Goal: Communication & Community: Participate in discussion

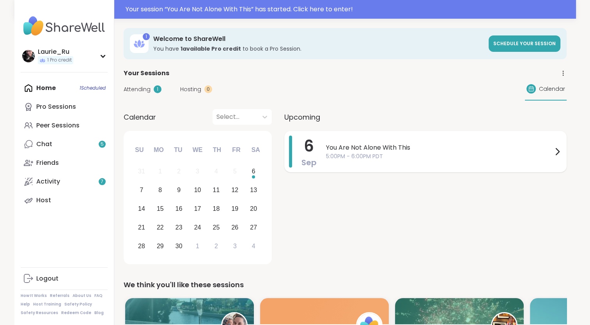
click at [485, 152] on span "5:00PM - 6:00PM PDT" at bounding box center [439, 156] width 226 height 8
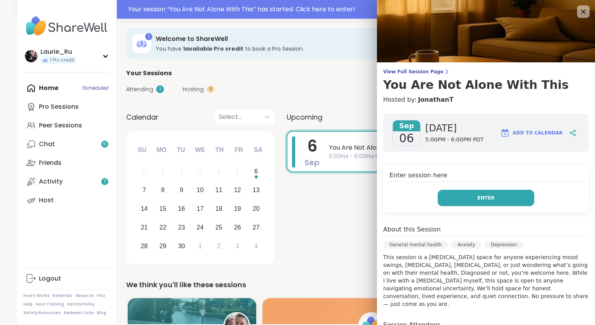
click at [478, 199] on span "Enter" at bounding box center [486, 197] width 17 height 7
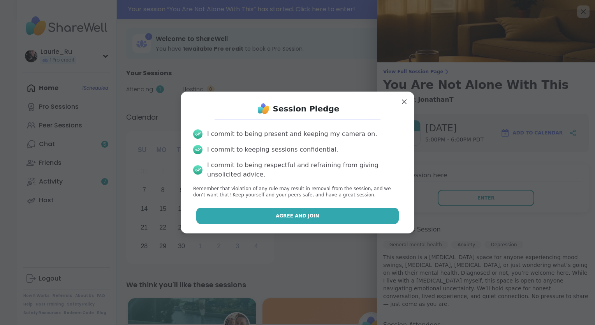
click at [323, 214] on button "Agree and Join" at bounding box center [297, 216] width 203 height 16
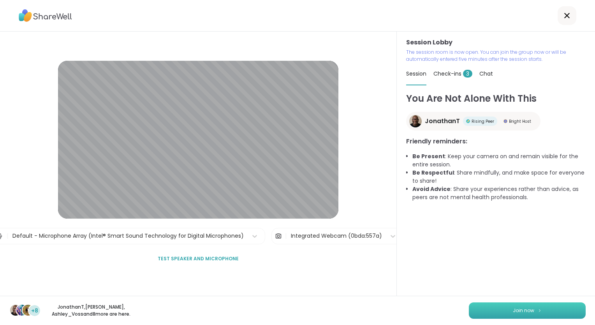
click at [513, 312] on span "Join now" at bounding box center [523, 310] width 21 height 7
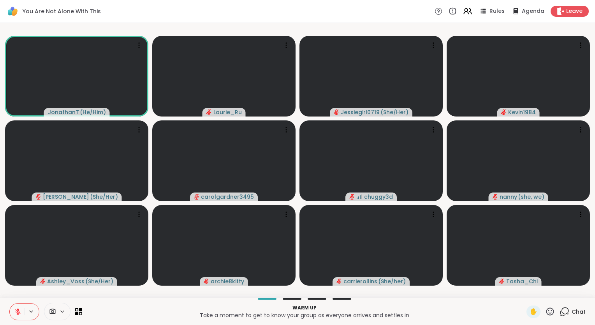
click at [509, 312] on p "Take a moment to get to know your group as everyone arrives and settles in" at bounding box center [304, 315] width 435 height 8
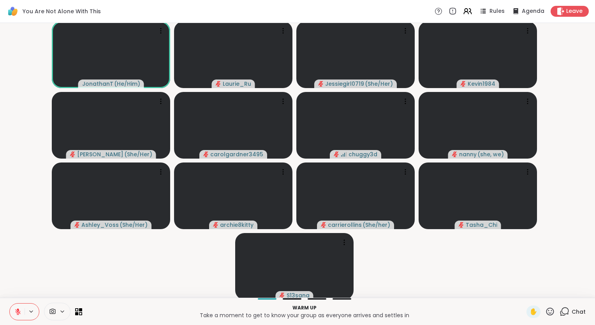
click at [560, 310] on icon at bounding box center [565, 312] width 10 height 10
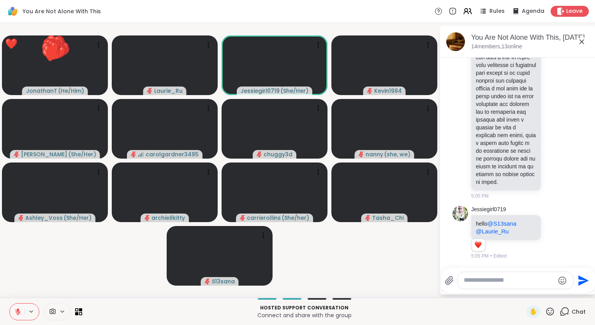
scroll to position [958, 0]
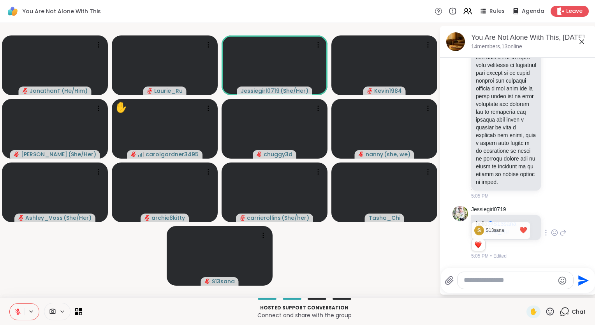
click at [552, 235] on icon at bounding box center [555, 232] width 6 height 6
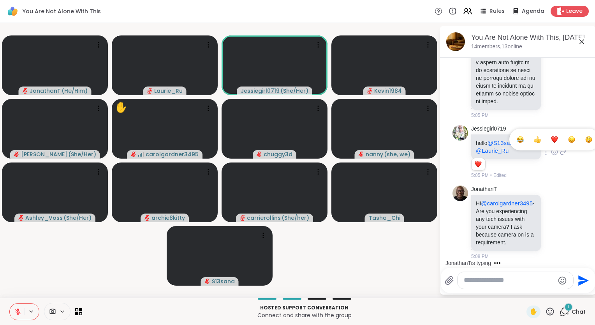
scroll to position [1054, 0]
click at [552, 219] on icon at bounding box center [555, 222] width 6 height 6
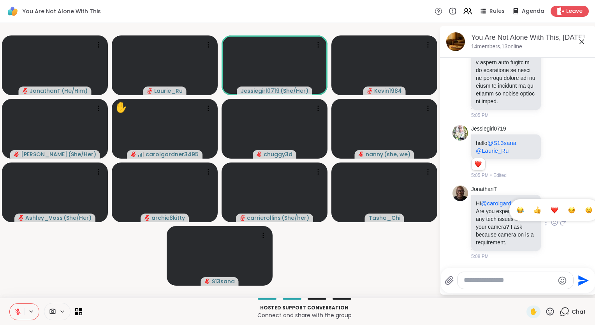
click at [551, 207] on div "Select Reaction: Heart" at bounding box center [554, 210] width 7 height 7
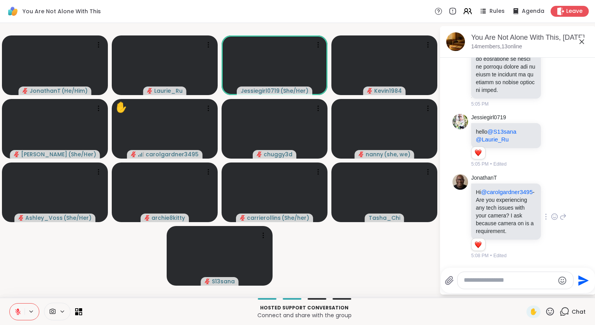
click at [480, 246] on div "Reactions: love" at bounding box center [478, 244] width 7 height 7
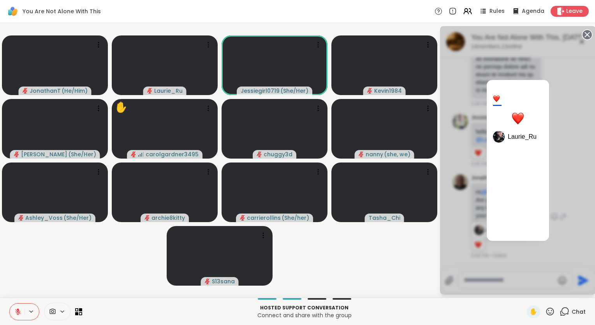
click at [498, 100] on div at bounding box center [496, 98] width 7 height 7
click at [520, 138] on span "Laurie_Ru" at bounding box center [522, 137] width 29 height 8
click at [519, 120] on div at bounding box center [518, 118] width 12 height 12
click at [563, 119] on div "1 Laurie_Ru" at bounding box center [518, 160] width 156 height 268
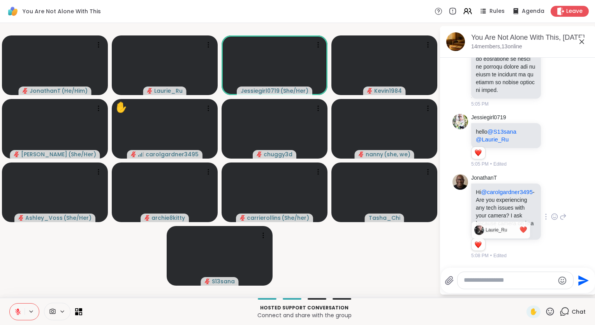
click at [555, 198] on div "JonathanT Hi @carolgardner3495 - Are you experiencing any tech issues with your…" at bounding box center [518, 216] width 95 height 85
click at [551, 213] on icon at bounding box center [554, 217] width 7 height 8
click at [505, 139] on span "@Laurie_Ru" at bounding box center [492, 139] width 33 height 7
click at [552, 139] on icon at bounding box center [555, 141] width 6 height 6
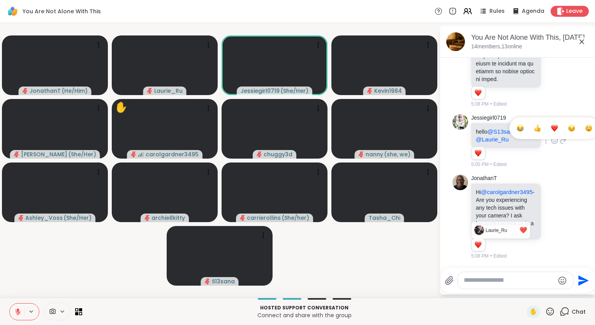
click at [551, 126] on div "Select Reaction: Heart" at bounding box center [554, 128] width 7 height 7
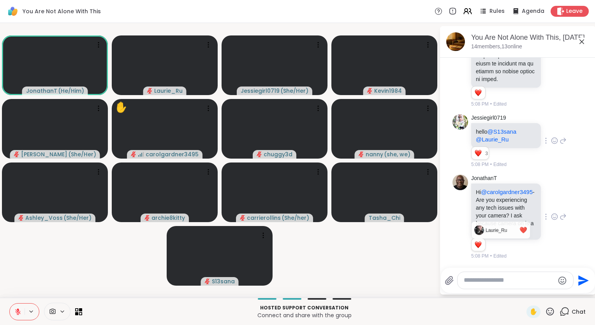
click at [556, 216] on icon at bounding box center [556, 216] width 0 height 0
click at [520, 253] on div "5:08 PM • Edited" at bounding box center [506, 255] width 71 height 7
click at [525, 257] on div "5:08 PM • Edited" at bounding box center [506, 255] width 71 height 7
click at [518, 203] on p "Hi @carolgardner3495 - Are you experiencing any tech issues with your camera? I…" at bounding box center [506, 211] width 60 height 47
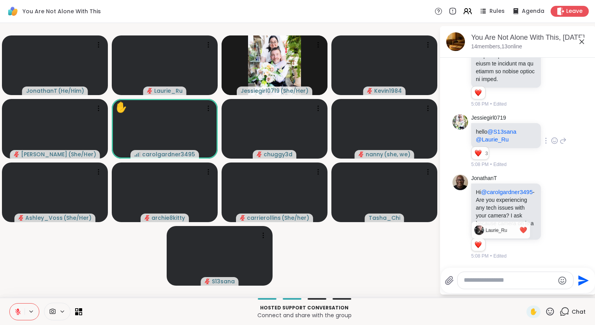
click at [551, 213] on icon at bounding box center [554, 217] width 7 height 8
click at [543, 224] on div "JonathanT Hi @carolgardner3495 - Are you experiencing any tech issues with your…" at bounding box center [518, 217] width 95 height 85
click at [546, 214] on icon at bounding box center [546, 216] width 1 height 5
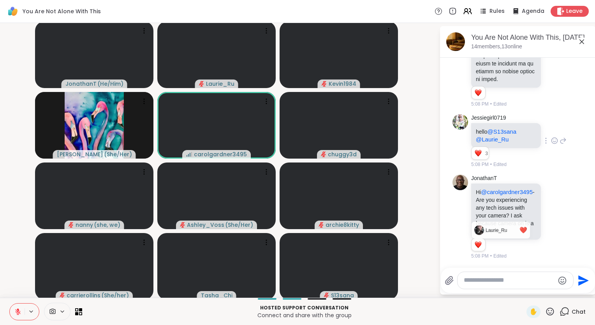
click at [542, 224] on icon at bounding box center [546, 228] width 8 height 8
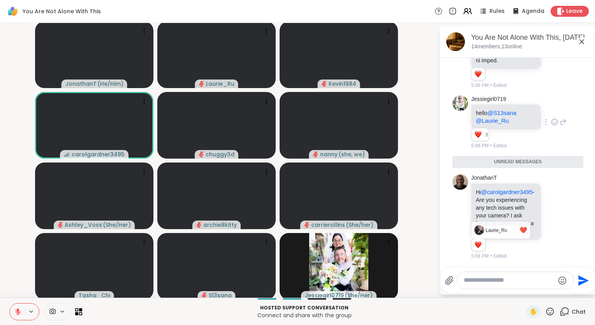
scroll to position [1094, 0]
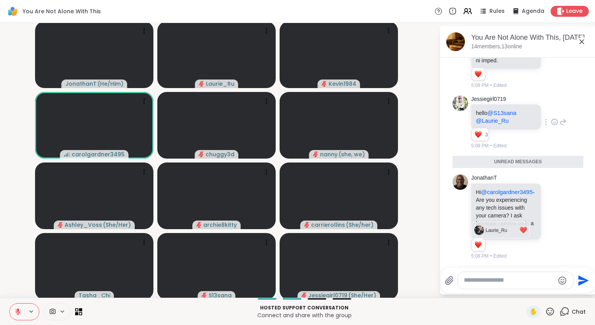
click at [520, 232] on div "❤️" at bounding box center [524, 230] width 8 height 9
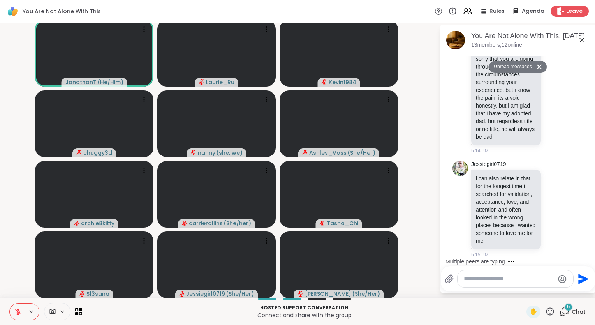
scroll to position [1599, 0]
click at [560, 206] on icon at bounding box center [563, 208] width 7 height 9
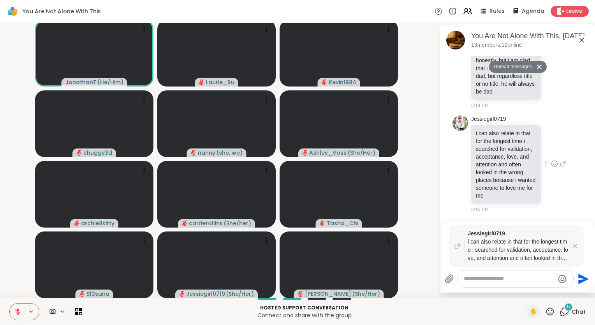
click at [551, 168] on icon at bounding box center [554, 164] width 7 height 8
click at [551, 155] on div "Select Reaction: Heart" at bounding box center [554, 151] width 7 height 7
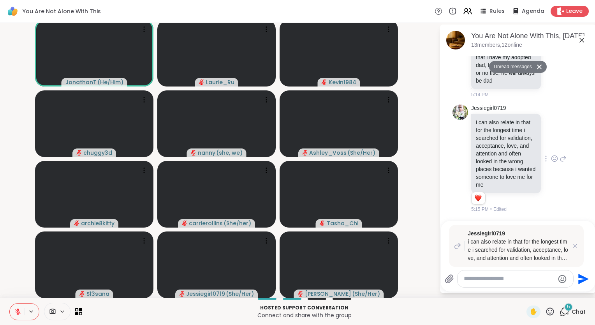
scroll to position [1655, 0]
click at [572, 245] on icon at bounding box center [576, 246] width 8 height 8
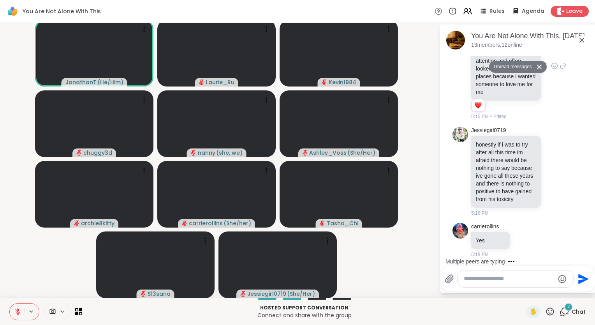
scroll to position [1913, 0]
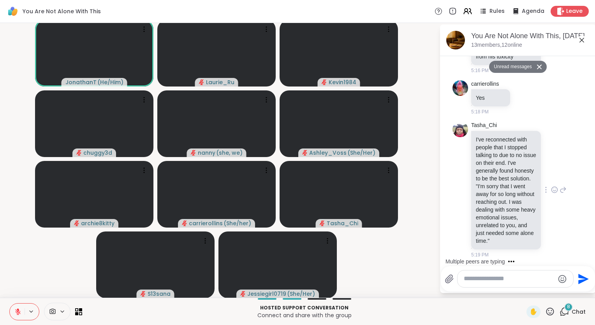
click at [516, 214] on p "I've reconnected with people that I stopped talking to due to no issue on their…" at bounding box center [506, 190] width 60 height 109
click at [546, 187] on icon at bounding box center [546, 189] width 1 height 5
click at [551, 186] on icon at bounding box center [554, 190] width 7 height 8
click at [534, 174] on div "Select Reaction: Thumbs up" at bounding box center [537, 177] width 7 height 7
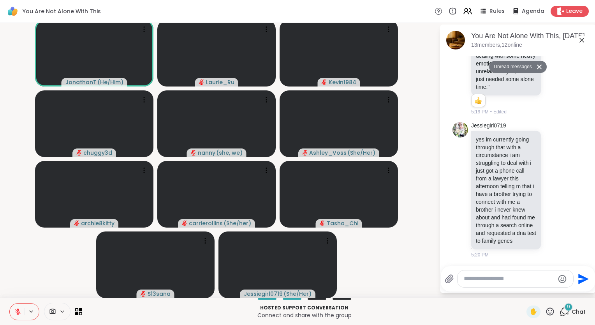
scroll to position [2082, 0]
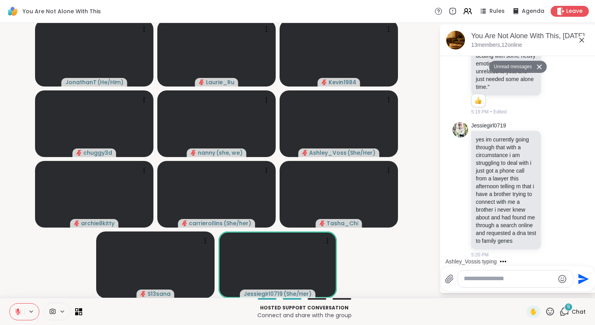
click at [464, 281] on textarea "Type your message" at bounding box center [509, 279] width 91 height 8
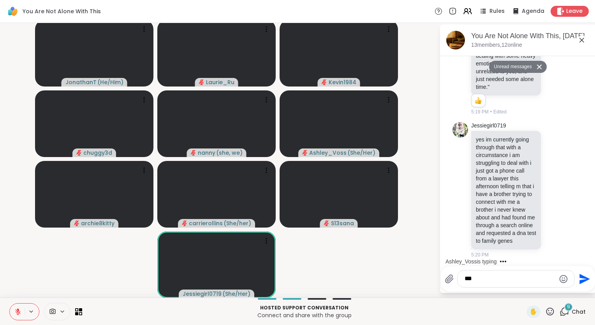
type textarea "****"
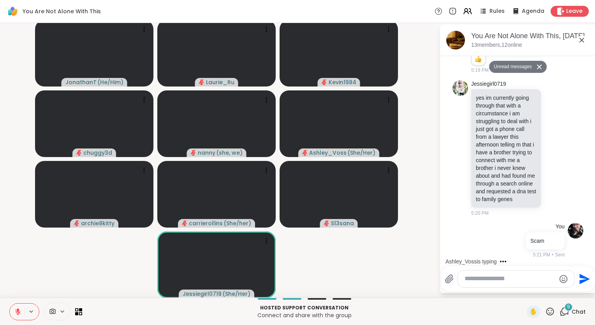
scroll to position [2135, 0]
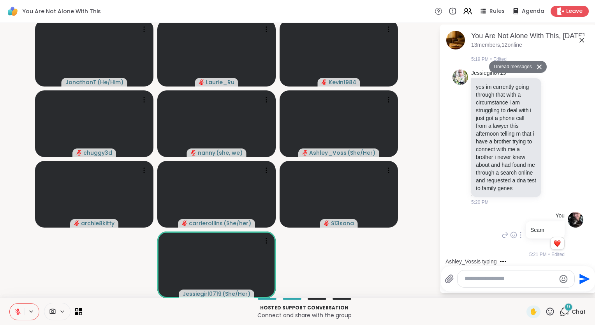
click at [554, 246] on div "Reactions: love" at bounding box center [557, 243] width 7 height 7
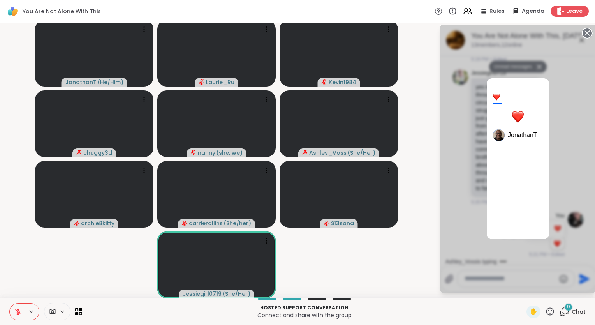
click at [576, 140] on div "1 JonathanT" at bounding box center [518, 159] width 156 height 268
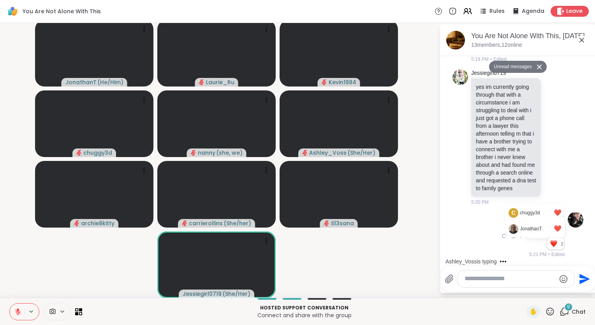
click at [580, 40] on icon at bounding box center [582, 40] width 5 height 5
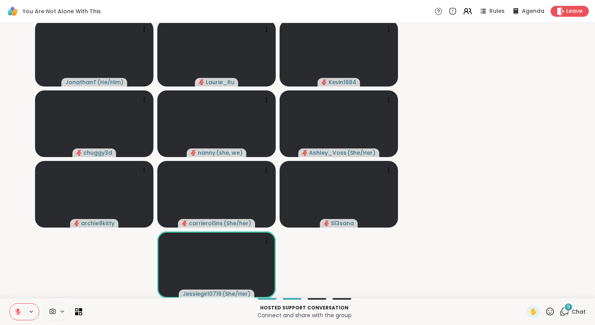
scroll to position [0, 0]
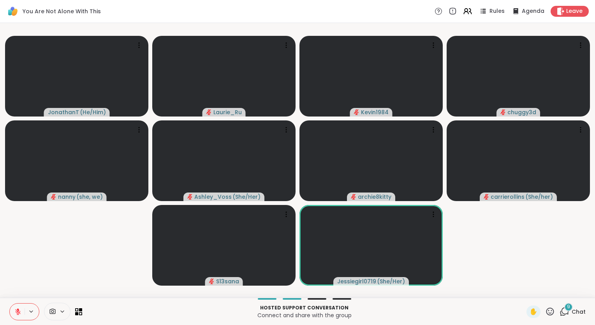
click at [560, 311] on icon at bounding box center [565, 312] width 10 height 10
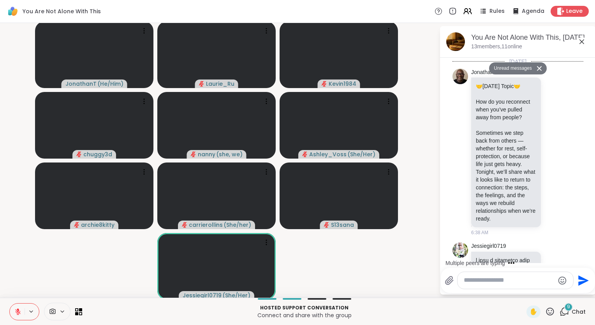
scroll to position [2135, 0]
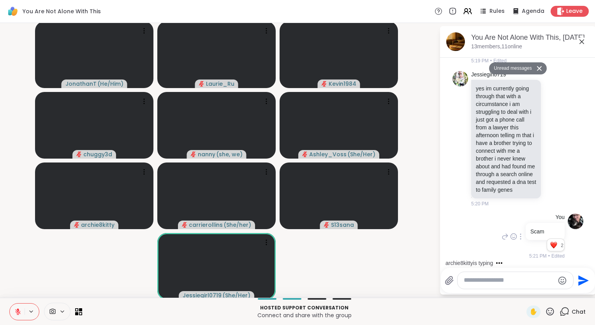
click at [551, 245] on div "Reactions: love" at bounding box center [554, 245] width 7 height 7
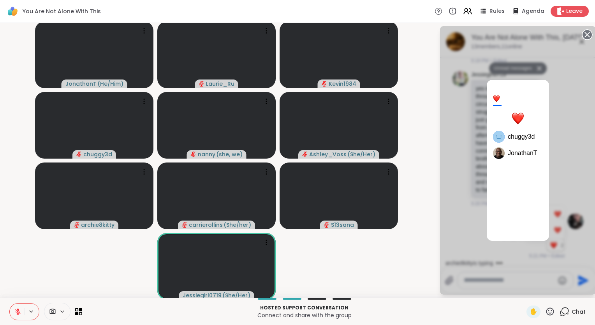
click at [443, 191] on div "2 chuggy3d JonathanT" at bounding box center [518, 160] width 156 height 268
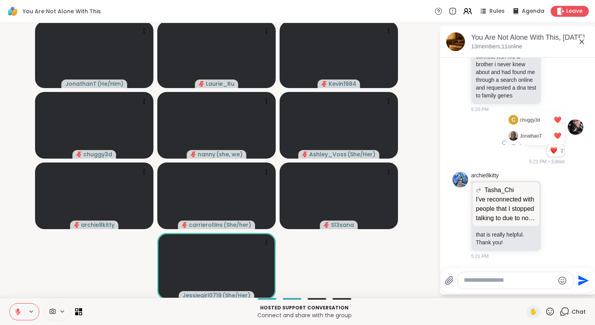
scroll to position [2162, 0]
click at [564, 116] on div "Jessiegirl0719 yes im currently going through that with a circumstance i am str…" at bounding box center [518, 44] width 131 height 143
click at [580, 41] on icon at bounding box center [582, 41] width 5 height 5
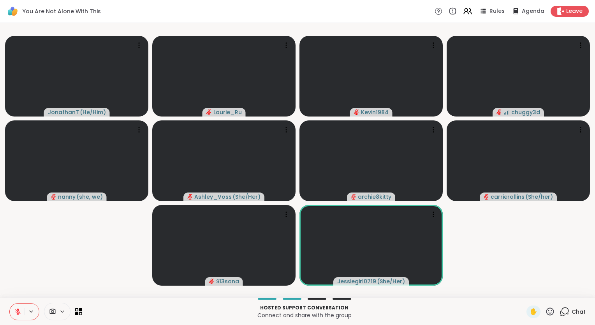
click at [562, 313] on icon at bounding box center [565, 310] width 7 height 7
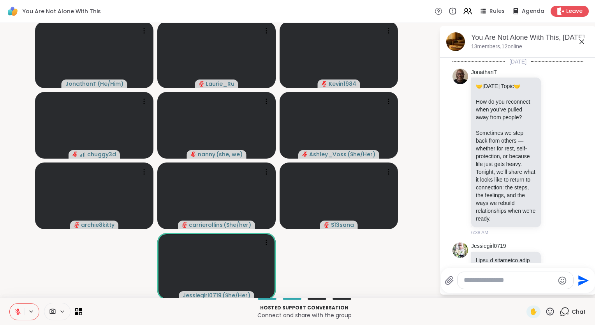
scroll to position [2214, 0]
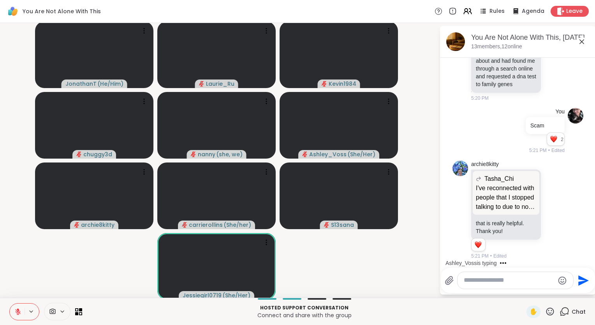
click at [19, 312] on icon at bounding box center [17, 311] width 5 height 5
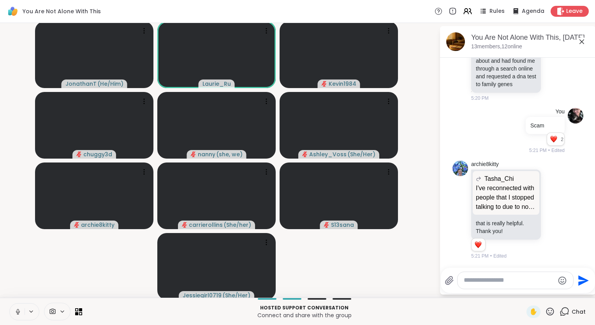
click at [19, 312] on icon at bounding box center [17, 311] width 7 height 7
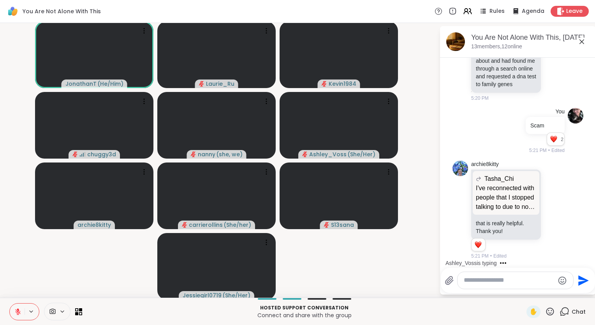
click at [19, 312] on icon at bounding box center [17, 311] width 5 height 5
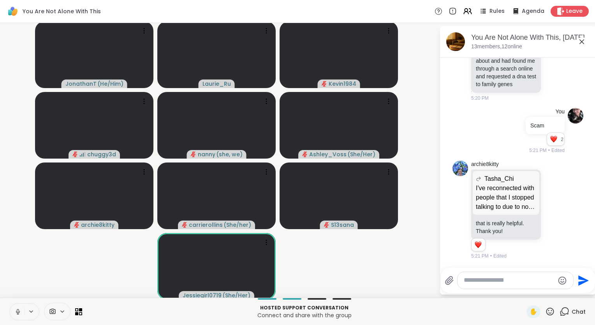
click at [17, 311] on icon at bounding box center [18, 311] width 2 height 4
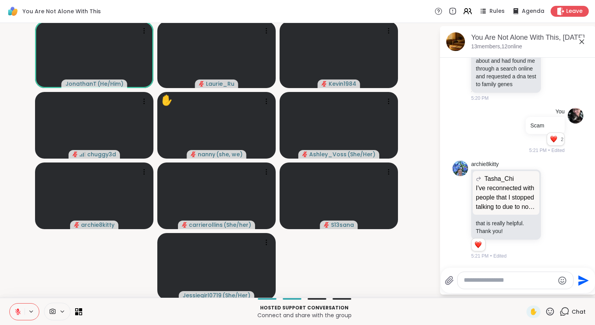
click at [17, 311] on icon at bounding box center [17, 311] width 5 height 5
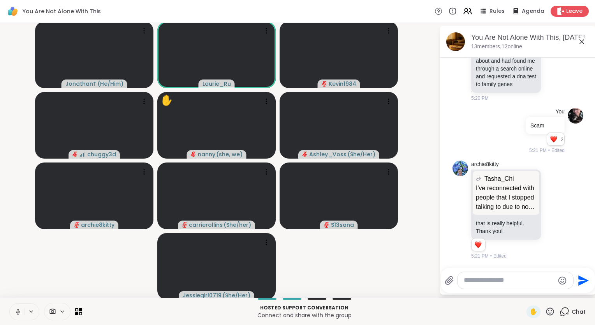
click at [17, 311] on icon at bounding box center [18, 311] width 2 height 4
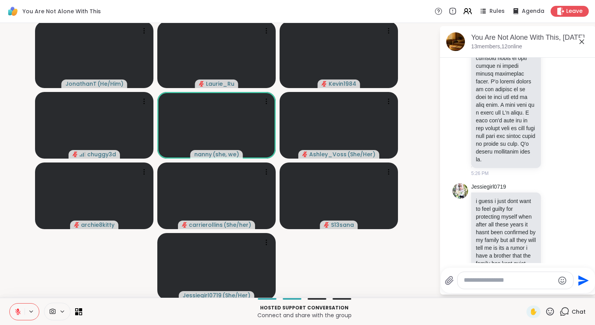
scroll to position [2882, 0]
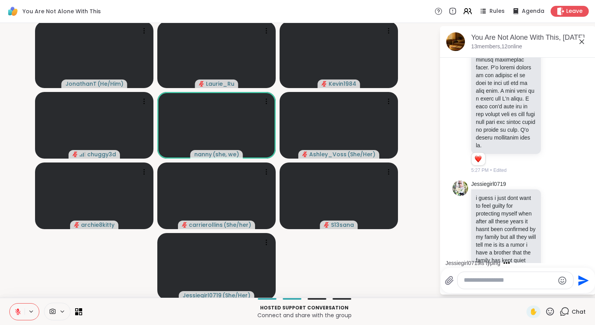
scroll to position [2892, 0]
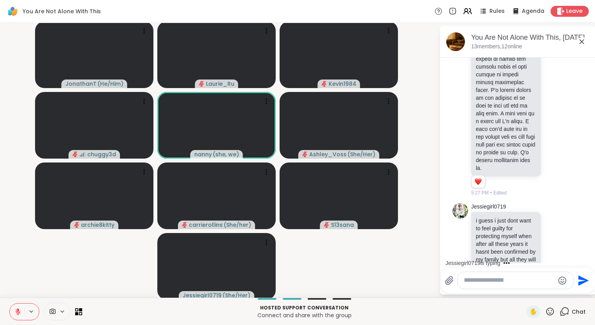
scroll to position [2861, 0]
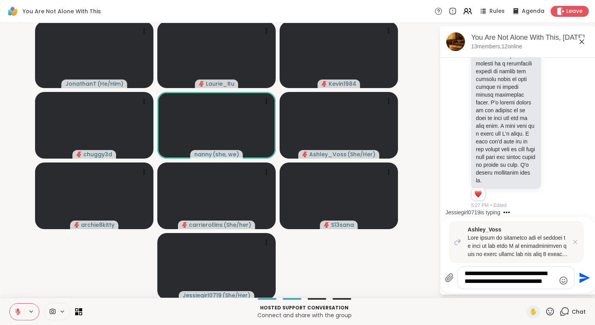
type textarea "**********"
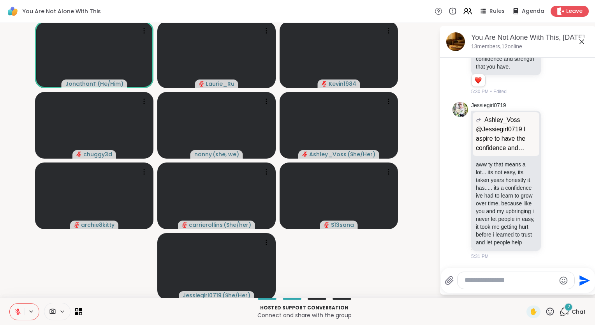
scroll to position [4060, 0]
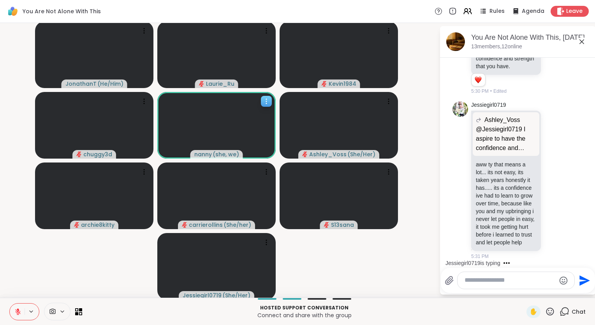
click at [242, 129] on video at bounding box center [216, 125] width 118 height 67
click at [268, 104] on icon at bounding box center [267, 101] width 8 height 8
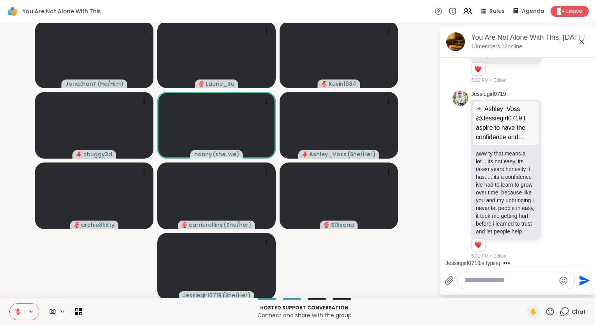
click at [475, 282] on textarea "Type your message" at bounding box center [510, 280] width 91 height 8
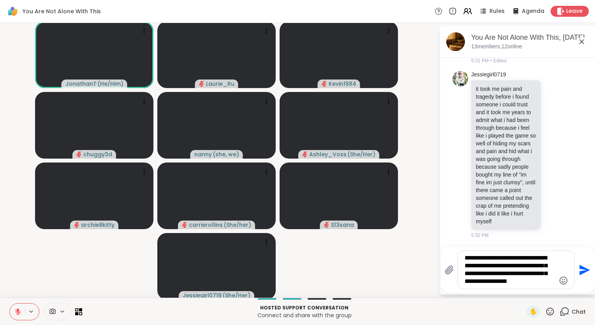
scroll to position [4297, 0]
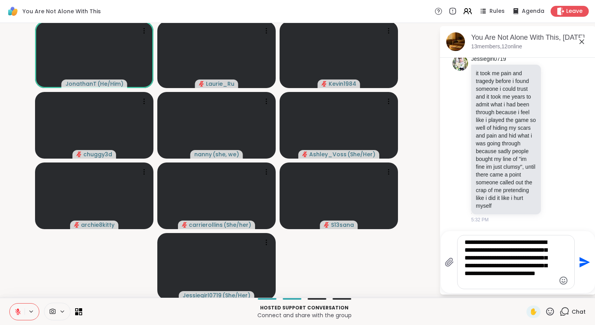
type textarea "**********"
click at [522, 282] on textarea "**********" at bounding box center [510, 261] width 91 height 47
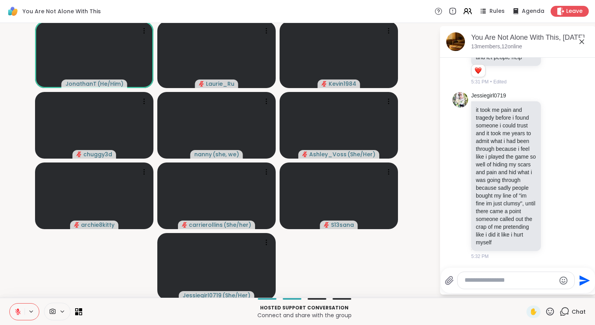
scroll to position [4372, 0]
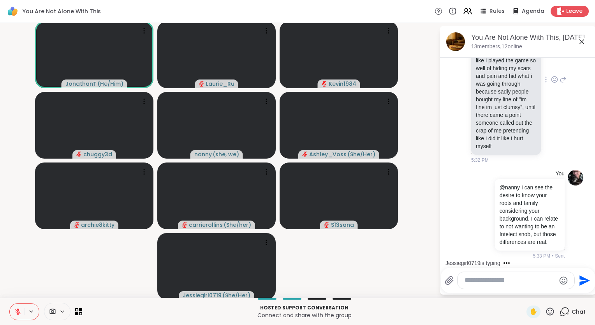
click at [549, 91] on div "Jessiegirl0719 it took me pain and tragedy before i found someone i could trust…" at bounding box center [518, 80] width 95 height 168
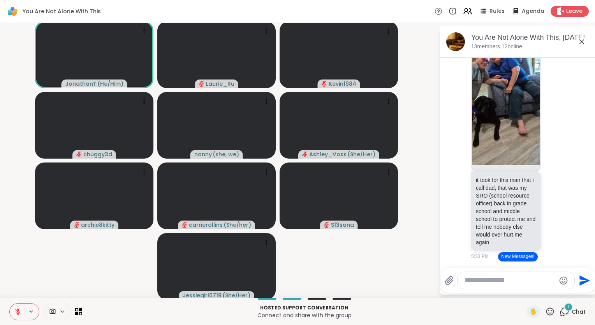
scroll to position [4376, 0]
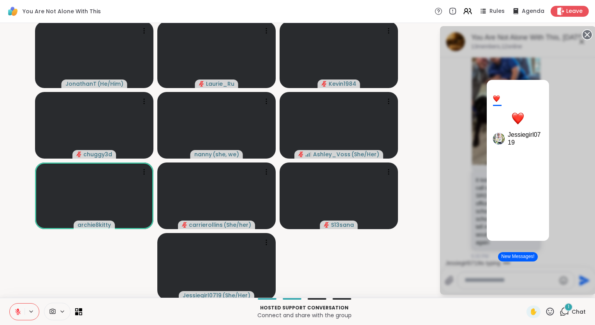
click at [565, 214] on div "1 Jessiegirl0719" at bounding box center [518, 160] width 156 height 268
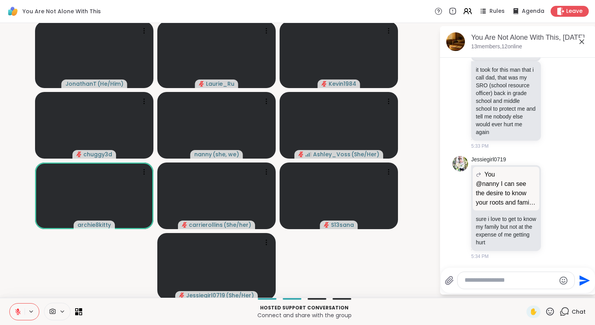
scroll to position [4808, 0]
click at [535, 226] on div "Jessiegirl0719 You @nanny I can see the desire to know your roots and family co…" at bounding box center [518, 208] width 95 height 104
click at [560, 210] on icon at bounding box center [563, 207] width 7 height 9
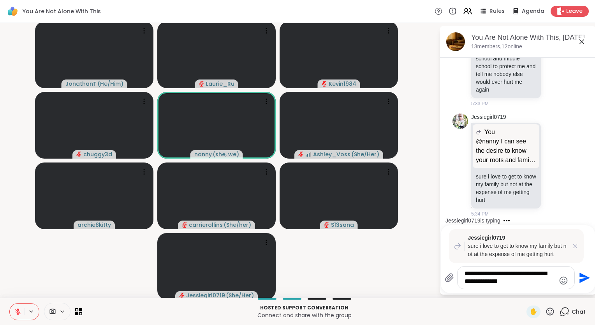
type textarea "**********"
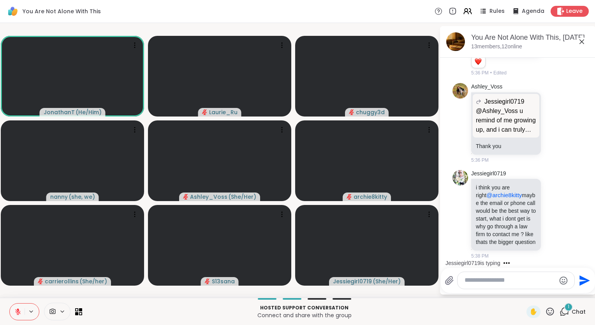
scroll to position [5243, 0]
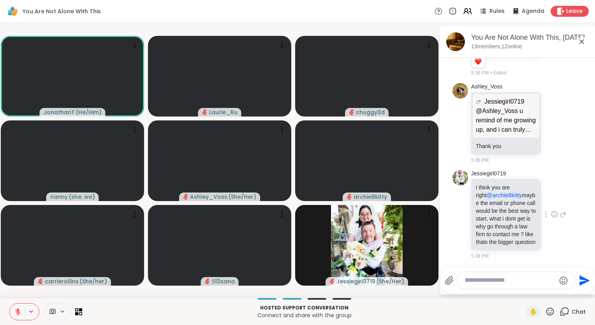
click at [560, 210] on icon at bounding box center [563, 214] width 7 height 9
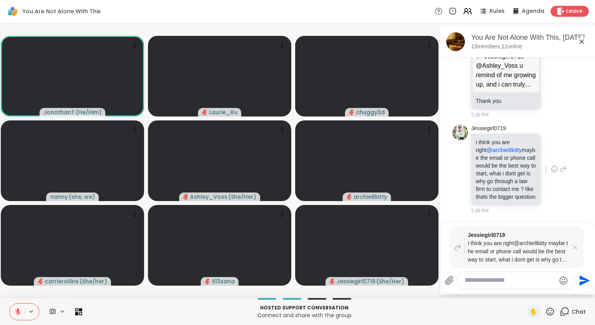
click at [560, 174] on icon at bounding box center [563, 168] width 7 height 9
type textarea "**********"
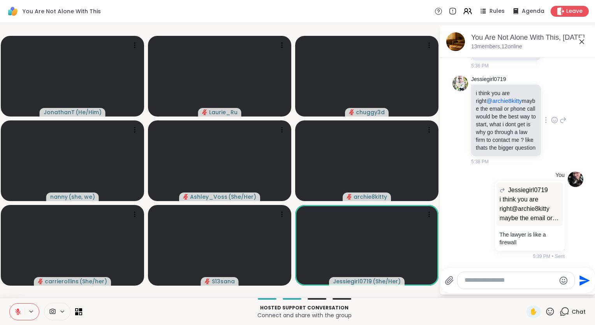
scroll to position [5348, 0]
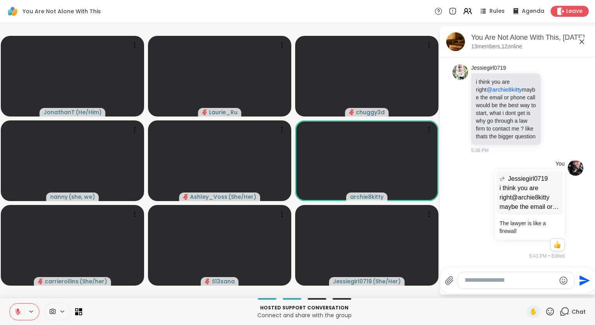
click at [500, 281] on textarea "Type your message" at bounding box center [510, 280] width 91 height 8
type textarea "**********"
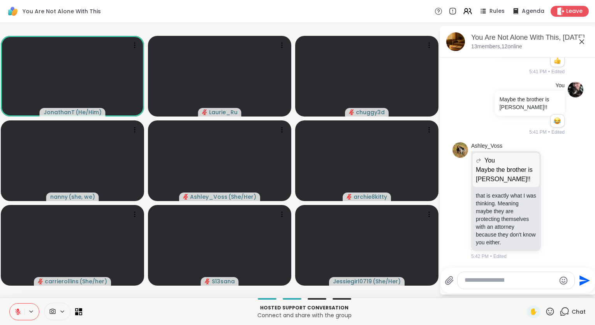
scroll to position [5540, 0]
click at [554, 117] on div "Reactions: haha" at bounding box center [557, 120] width 7 height 7
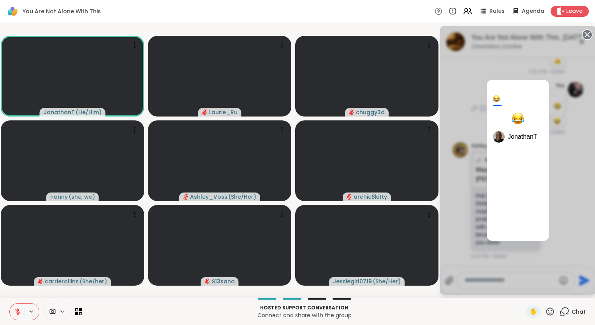
click at [571, 157] on div "1 JonathanT" at bounding box center [518, 160] width 156 height 268
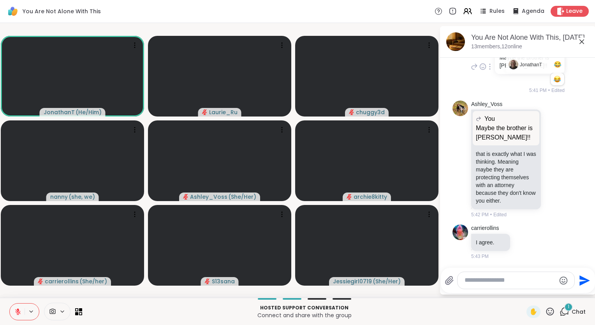
scroll to position [5581, 0]
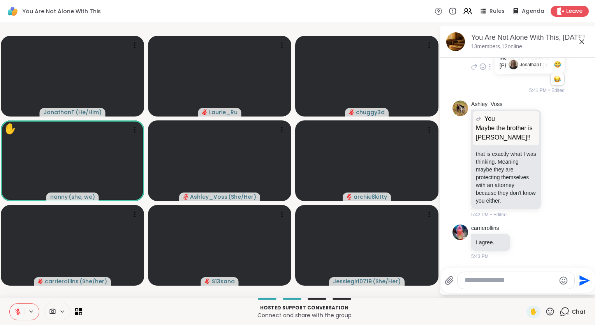
click at [466, 278] on textarea "Type your message" at bounding box center [510, 280] width 91 height 8
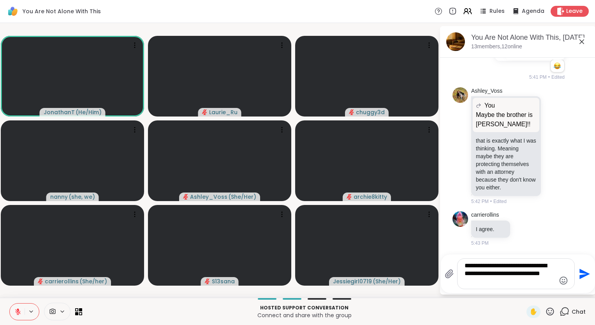
type textarea "**********"
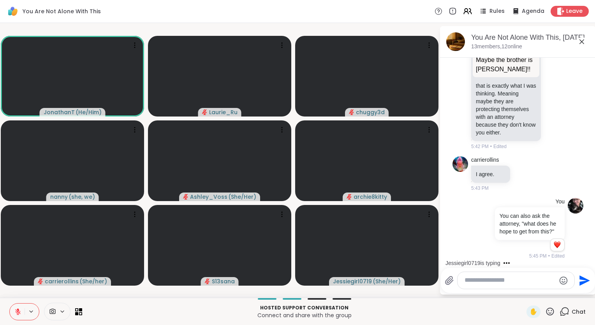
scroll to position [5722, 0]
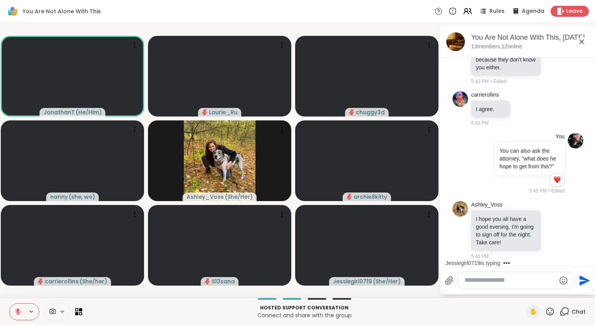
click at [15, 314] on icon at bounding box center [17, 311] width 7 height 7
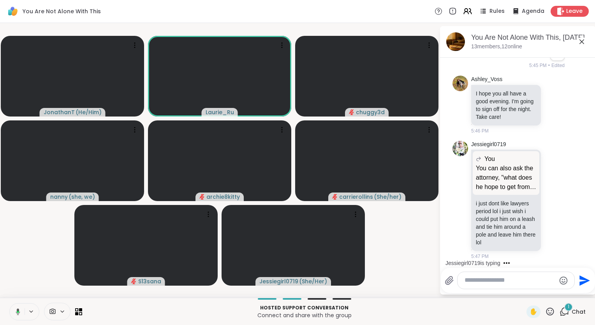
scroll to position [5855, 0]
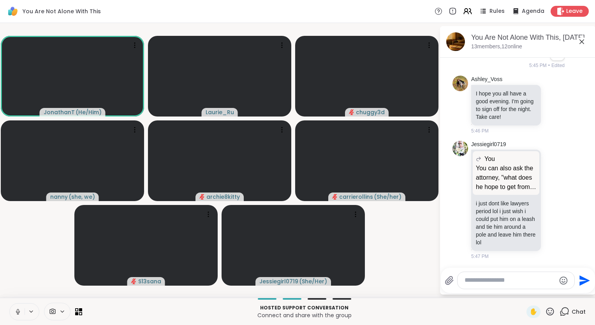
click at [16, 312] on icon at bounding box center [18, 312] width 4 height 2
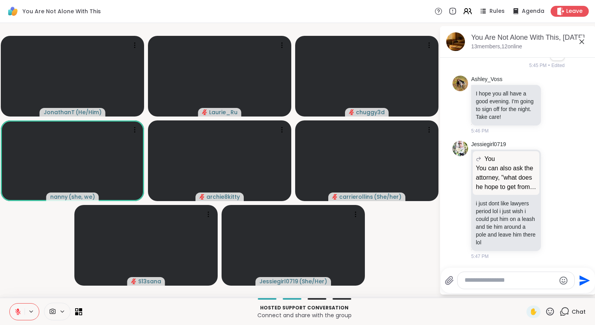
click at [17, 311] on icon at bounding box center [17, 311] width 5 height 5
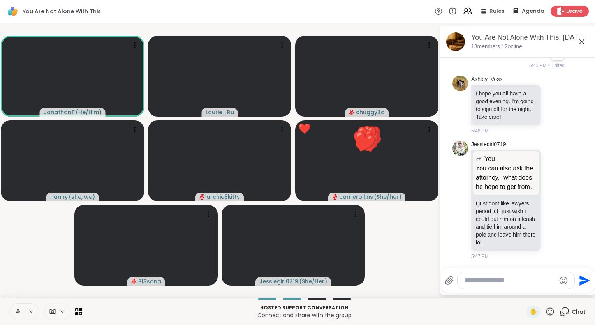
click at [17, 311] on icon at bounding box center [18, 311] width 2 height 4
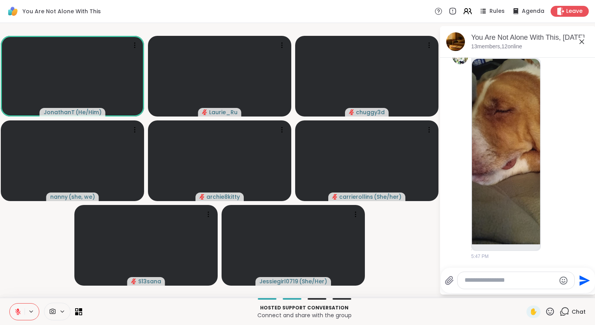
scroll to position [5905, 0]
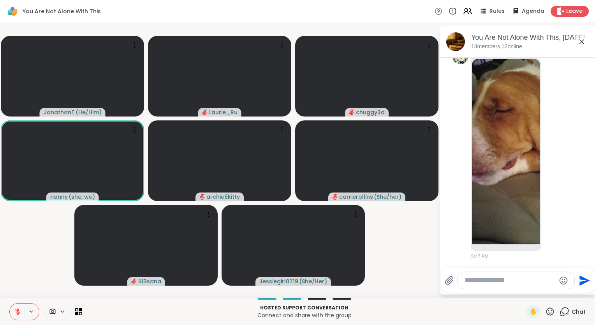
scroll to position [6084, 0]
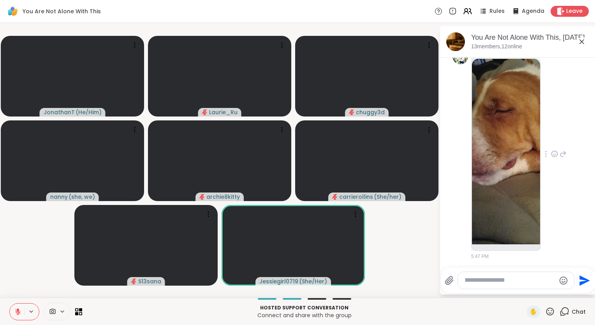
click at [513, 199] on img at bounding box center [506, 151] width 68 height 185
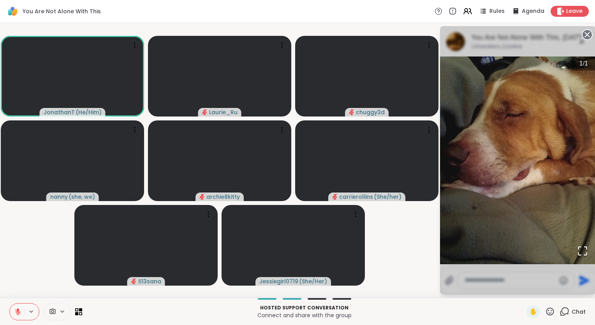
click at [589, 34] on html "You Are Not Alone With This Rules Agenda Leave JonathanT ( He/Him ) Laurie_Ru c…" at bounding box center [297, 162] width 595 height 325
click at [585, 36] on circle at bounding box center [587, 34] width 9 height 9
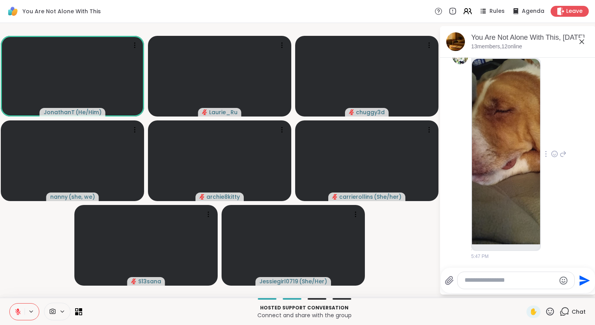
scroll to position [6079, 0]
click at [560, 155] on icon at bounding box center [563, 153] width 7 height 9
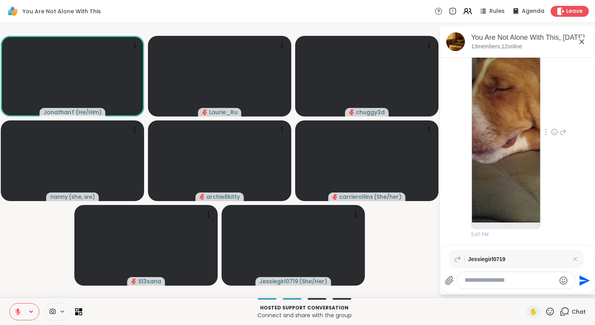
click at [551, 136] on icon at bounding box center [554, 132] width 7 height 8
click at [551, 123] on div "Select Reaction: Heart" at bounding box center [554, 119] width 7 height 7
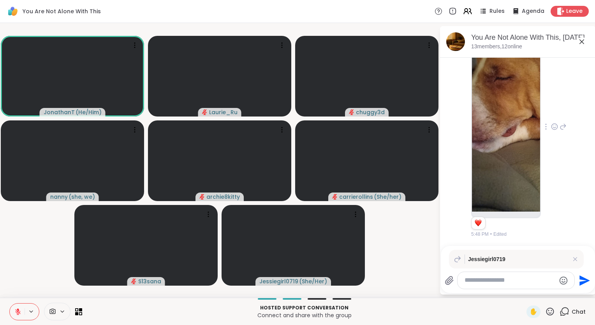
scroll to position [6117, 0]
click at [575, 259] on icon at bounding box center [576, 259] width 4 height 4
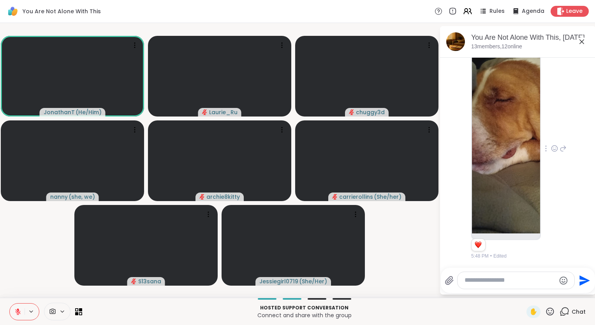
click at [580, 43] on icon at bounding box center [582, 41] width 5 height 5
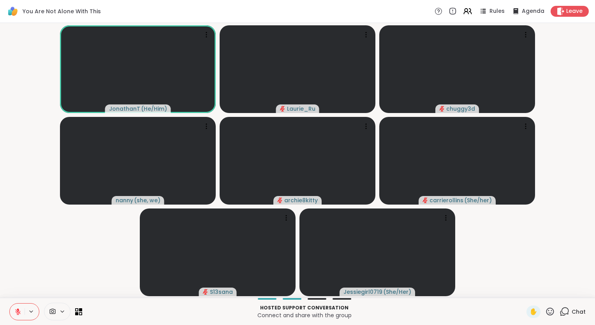
click at [562, 313] on icon at bounding box center [565, 310] width 7 height 7
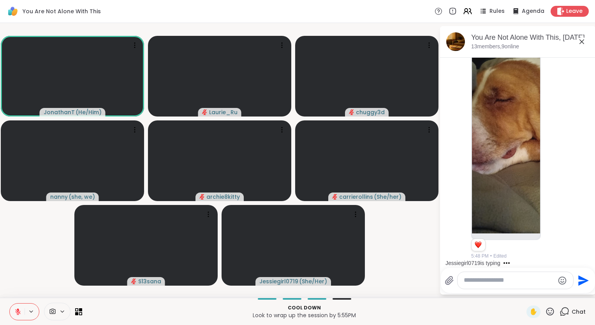
scroll to position [6268, 0]
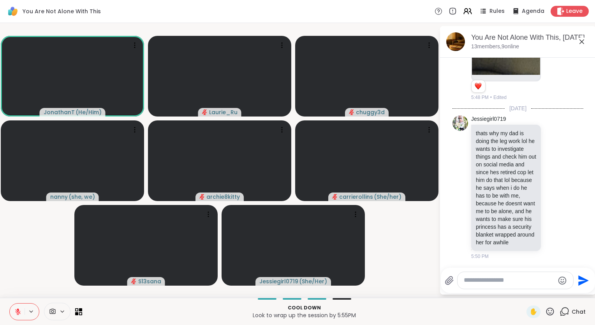
click at [583, 41] on icon at bounding box center [581, 41] width 9 height 9
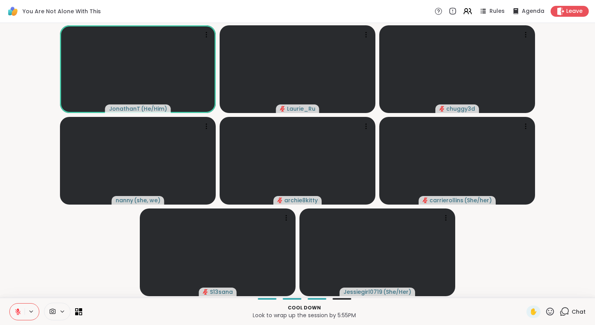
click at [560, 311] on icon at bounding box center [565, 312] width 10 height 10
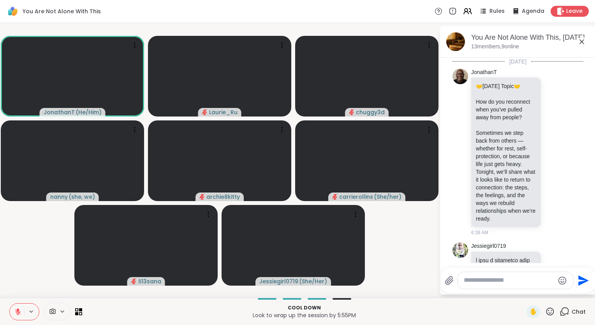
scroll to position [6261, 0]
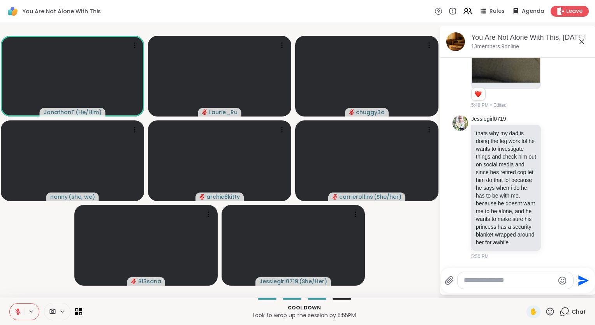
click at [337, 298] on div at bounding box center [342, 299] width 19 height 2
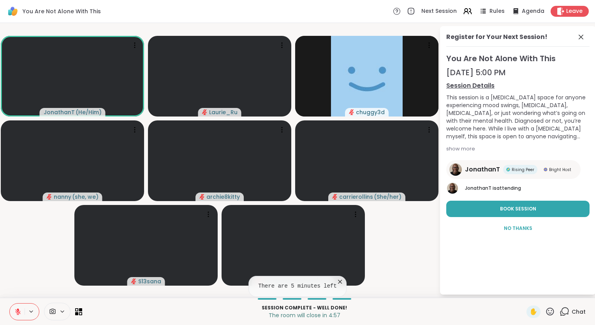
click at [588, 60] on span "You Are Not Alone With This" at bounding box center [518, 58] width 143 height 11
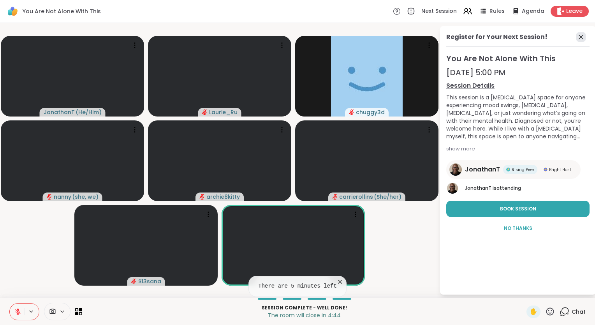
click at [581, 37] on icon at bounding box center [581, 37] width 5 height 5
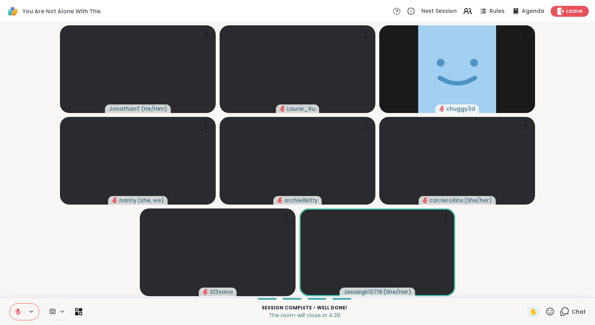
click at [560, 312] on icon at bounding box center [565, 312] width 10 height 10
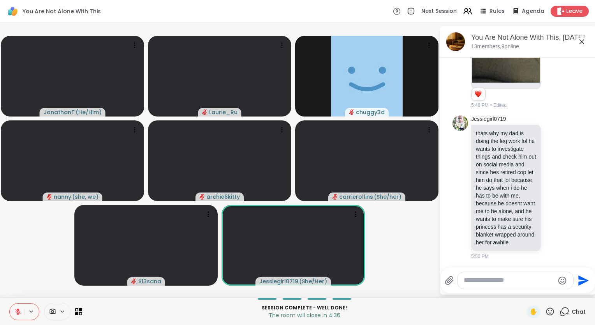
click at [491, 281] on textarea "Type your message" at bounding box center [509, 280] width 91 height 8
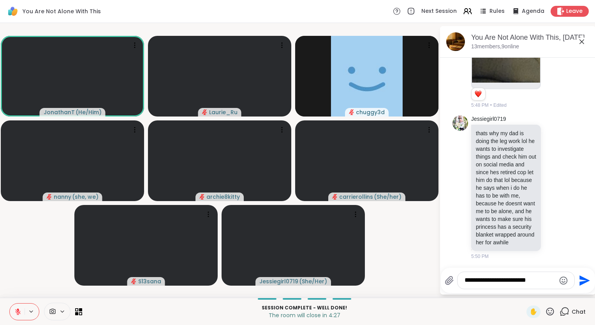
type textarea "**********"
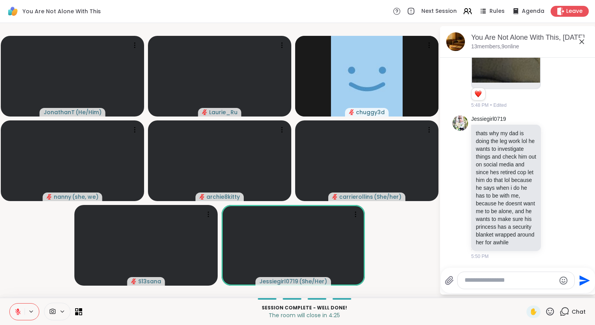
scroll to position [6310, 0]
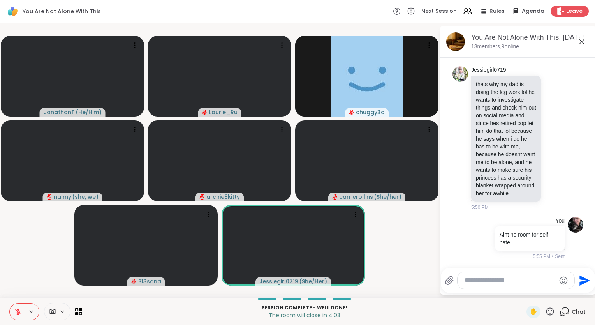
click at [491, 281] on textarea "Type your message" at bounding box center [510, 280] width 91 height 8
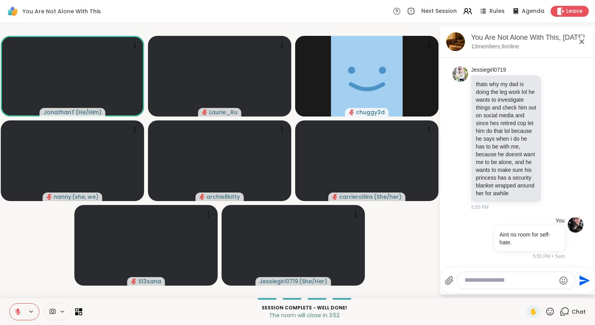
scroll to position [6321, 0]
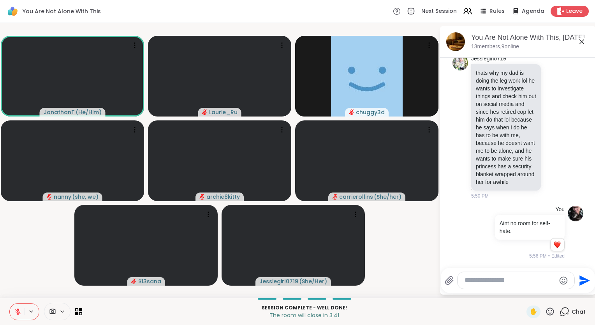
click at [408, 272] on video-player-container "JonathanT ( He/Him ) Laurie_Ru chuggy3d nanny ( she, we ) archie8kitty carriero…" at bounding box center [220, 160] width 430 height 268
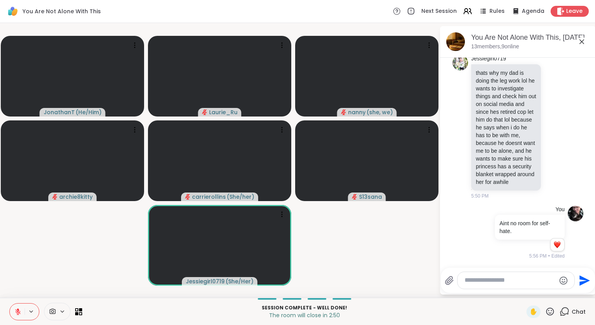
click at [477, 281] on textarea "Type your message" at bounding box center [510, 280] width 91 height 8
type textarea "*"
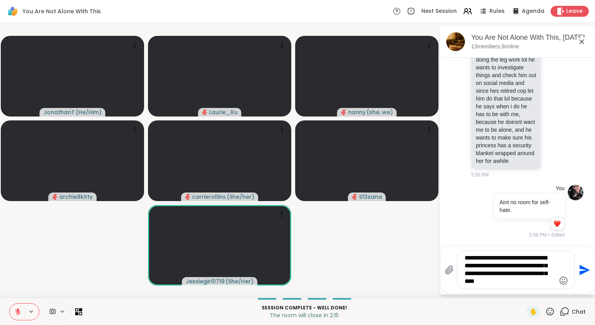
type textarea "**********"
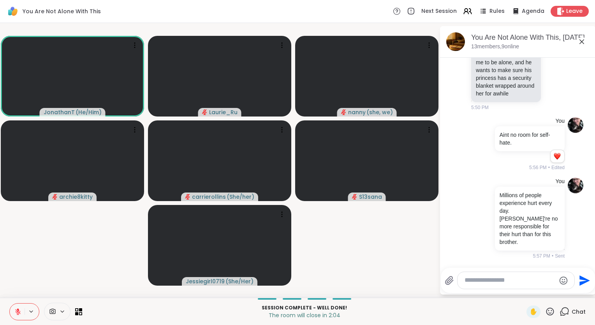
scroll to position [6413, 0]
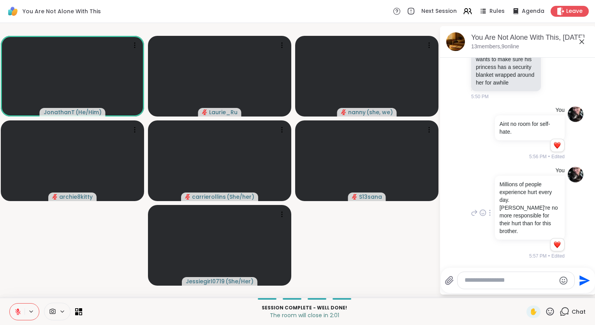
click at [554, 246] on div "Reactions: love" at bounding box center [557, 244] width 7 height 7
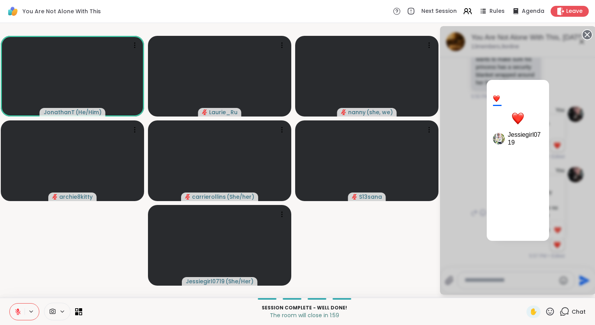
click at [461, 251] on div "1 Jessiegirl0719" at bounding box center [518, 160] width 156 height 268
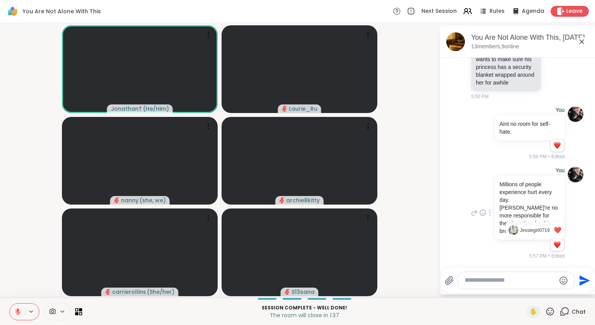
click at [19, 312] on icon at bounding box center [17, 311] width 7 height 7
click at [18, 311] on icon at bounding box center [17, 311] width 7 height 7
click at [18, 311] on icon at bounding box center [17, 311] width 5 height 5
click at [18, 311] on icon at bounding box center [17, 311] width 7 height 7
click at [567, 11] on span "Leave" at bounding box center [575, 11] width 17 height 8
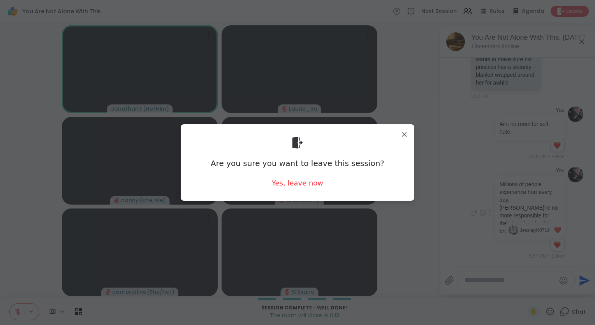
click at [303, 184] on div "Yes, leave now" at bounding box center [297, 183] width 51 height 10
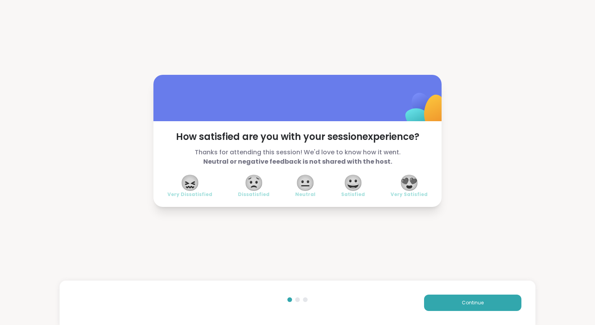
click at [405, 183] on span "😍" at bounding box center [409, 183] width 19 height 14
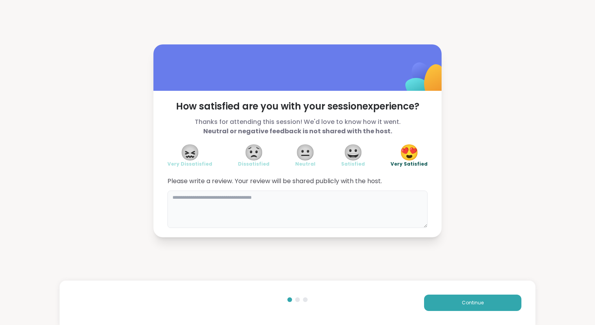
click at [319, 212] on textarea at bounding box center [298, 209] width 260 height 37
type textarea "**********"
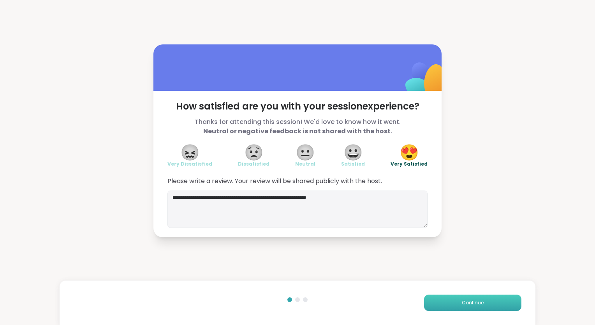
click at [480, 305] on button "Continue" at bounding box center [472, 303] width 97 height 16
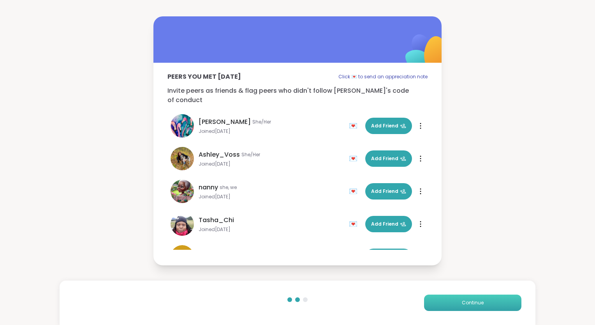
click at [492, 300] on button "Continue" at bounding box center [472, 303] width 97 height 16
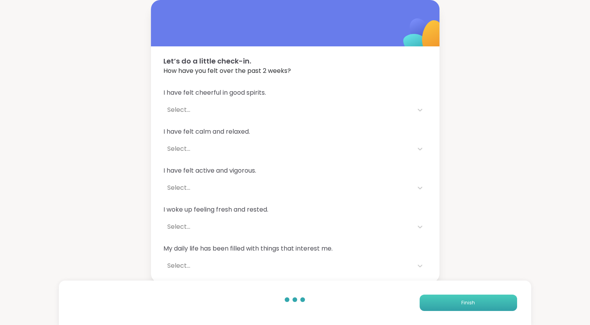
click at [492, 300] on button "Finish" at bounding box center [467, 303] width 97 height 16
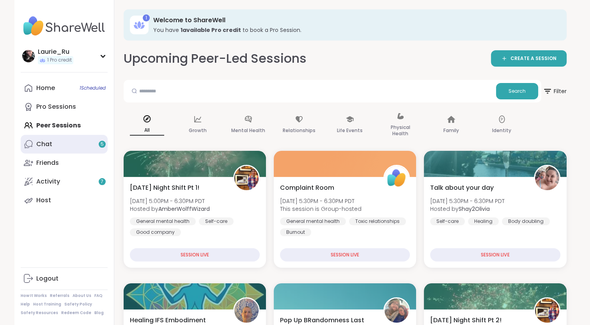
click at [72, 144] on link "Chat 5" at bounding box center [64, 144] width 87 height 19
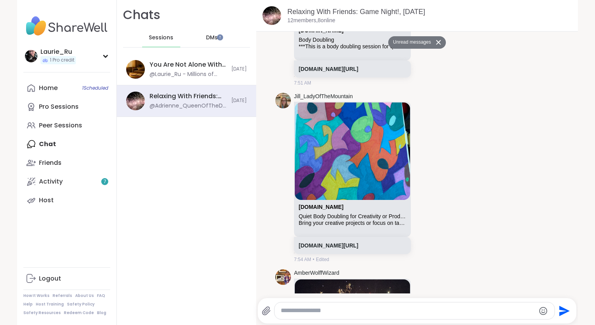
scroll to position [2839, 0]
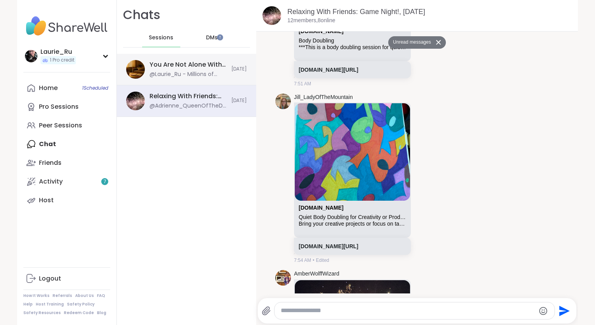
click at [156, 67] on div "You Are Not Alone With This, Sep 06" at bounding box center [188, 64] width 77 height 9
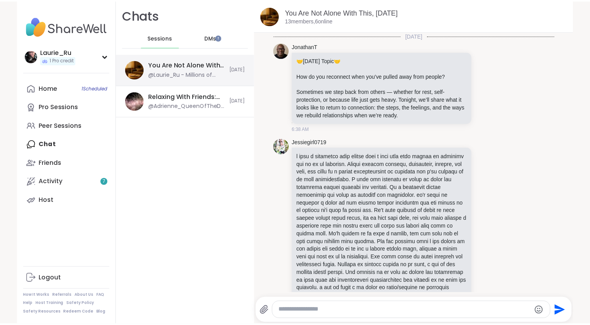
scroll to position [3543, 0]
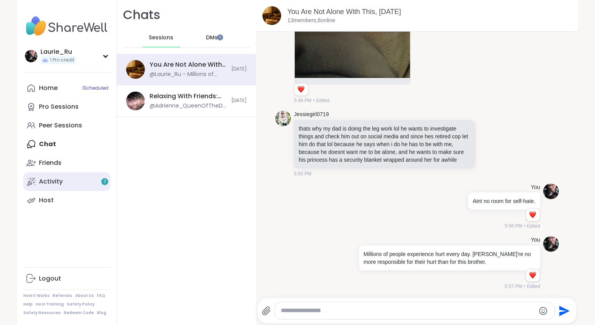
click at [83, 180] on link "Activity 7" at bounding box center [66, 181] width 87 height 19
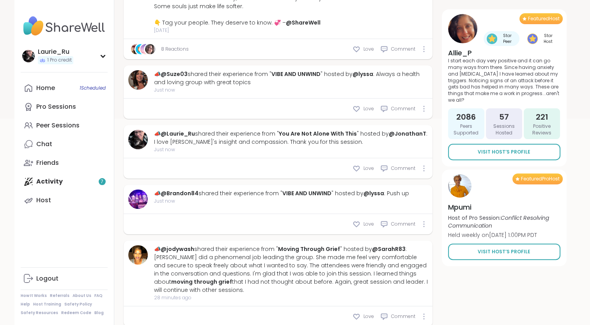
scroll to position [224, 0]
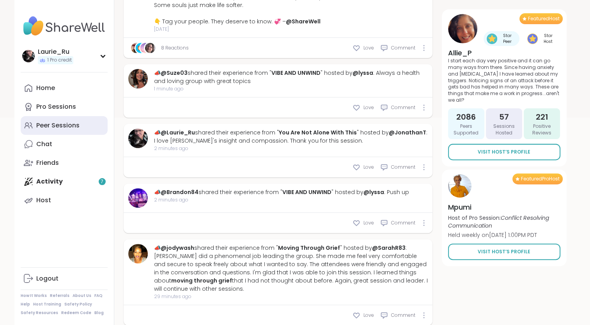
click at [60, 123] on div "Peer Sessions" at bounding box center [57, 125] width 43 height 9
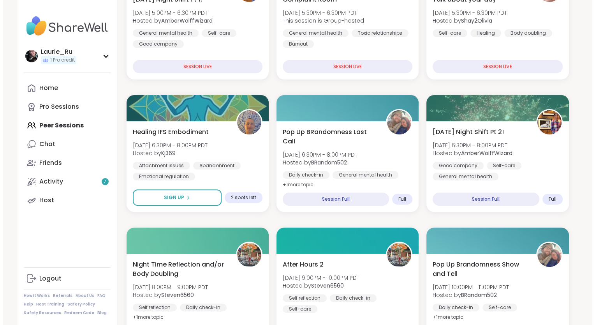
scroll to position [190, 0]
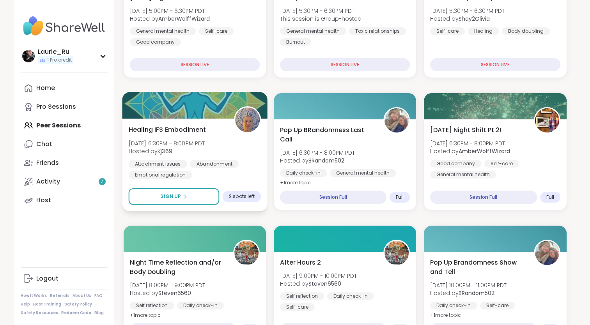
click at [174, 130] on span "Healing IFS Embodiment" at bounding box center [167, 129] width 78 height 9
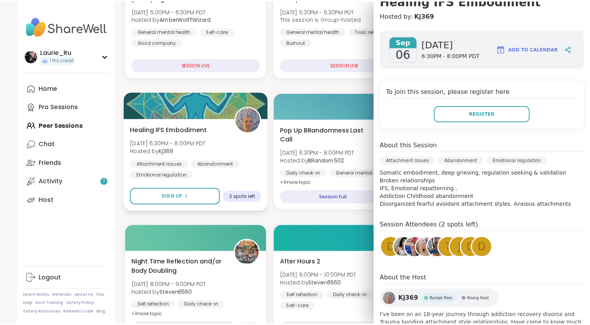
scroll to position [14, 0]
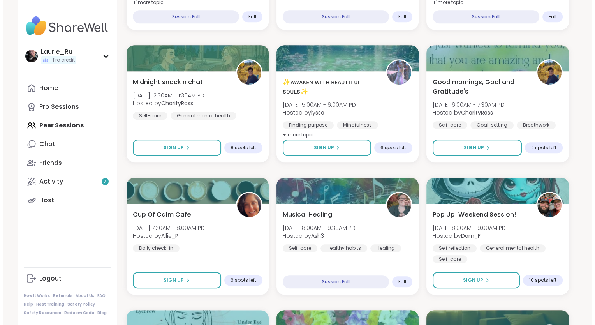
scroll to position [506, 0]
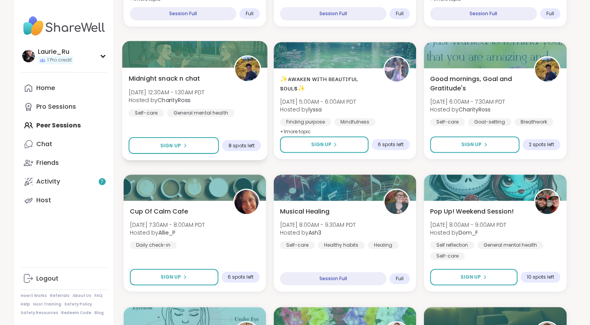
click at [243, 71] on img at bounding box center [247, 68] width 25 height 25
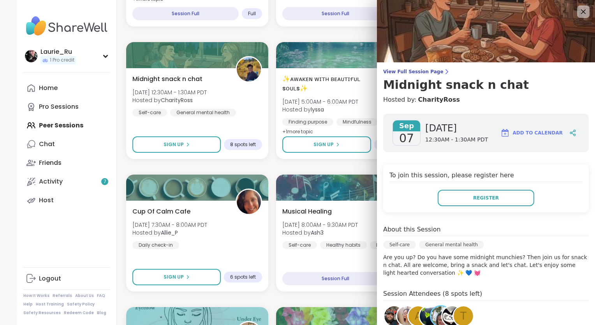
scroll to position [112, 0]
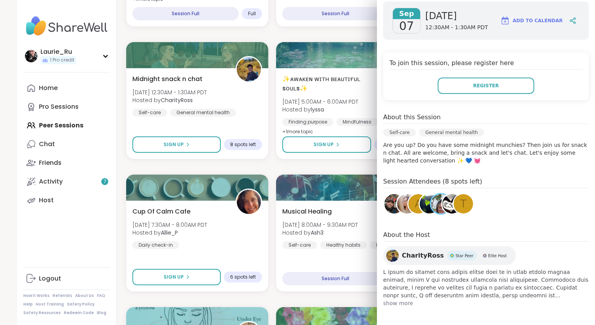
click at [387, 255] on img at bounding box center [393, 255] width 12 height 12
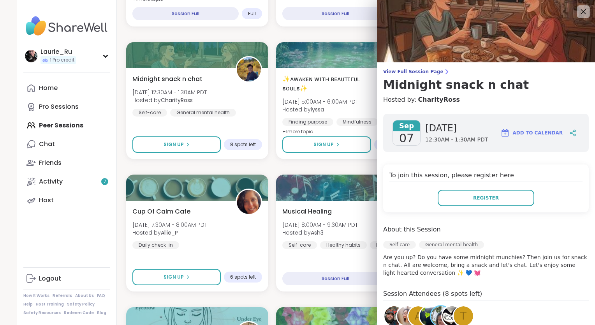
click at [579, 13] on icon at bounding box center [584, 12] width 10 height 10
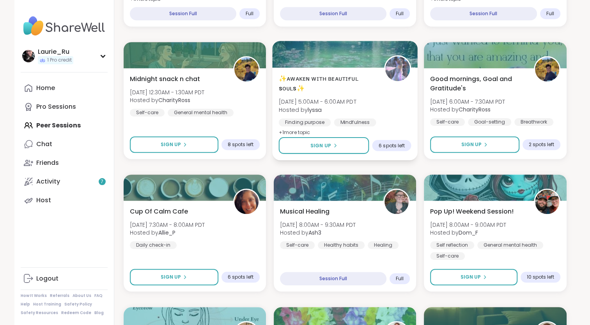
click at [394, 59] on img at bounding box center [397, 68] width 25 height 25
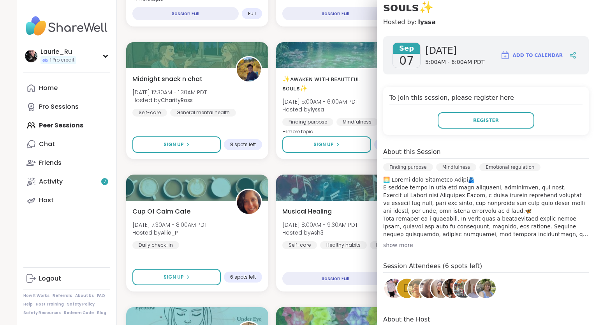
scroll to position [162, 0]
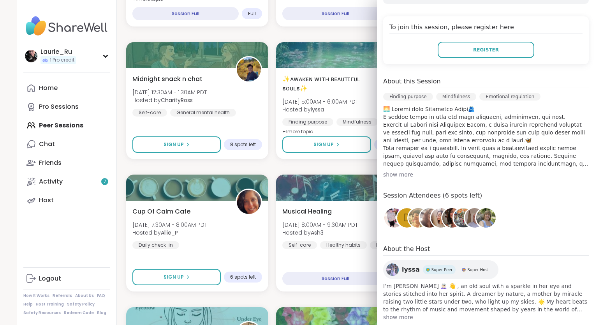
click at [390, 263] on img at bounding box center [393, 269] width 12 height 12
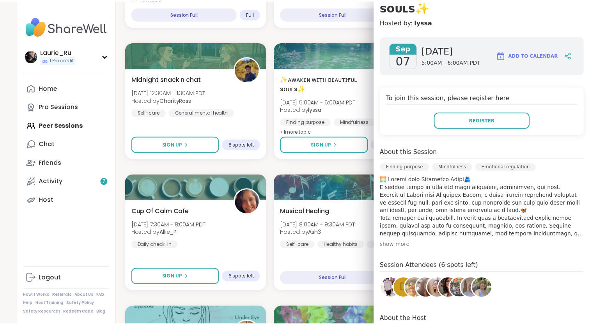
scroll to position [0, 0]
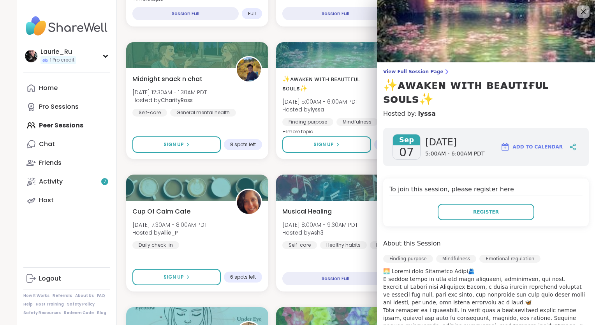
click at [581, 13] on icon at bounding box center [583, 11] width 5 height 5
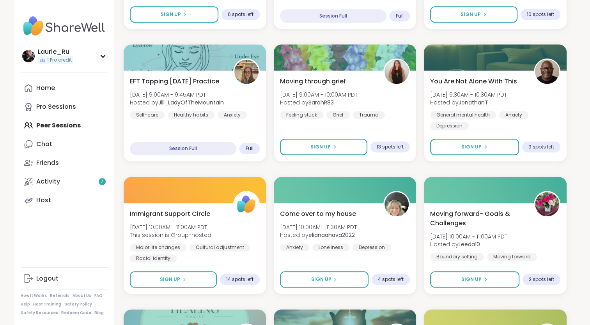
scroll to position [770, 0]
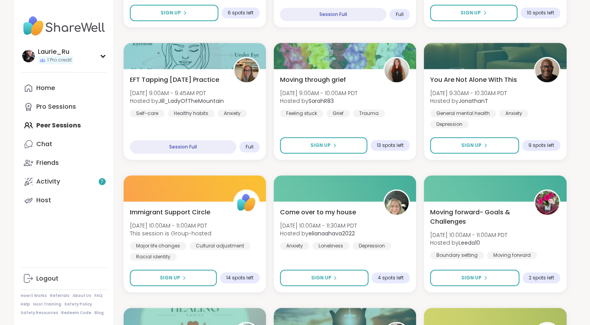
click at [44, 182] on div "Activity 7" at bounding box center [48, 181] width 24 height 9
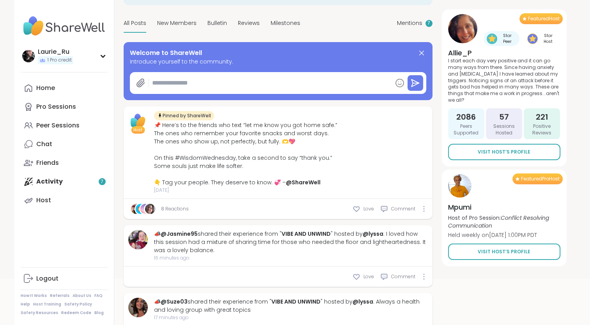
scroll to position [64, 0]
click at [428, 25] on span "7" at bounding box center [428, 22] width 3 height 7
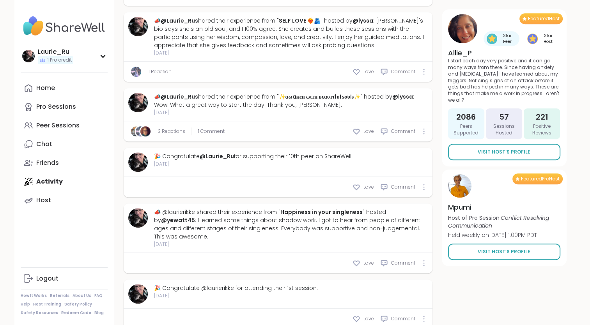
scroll to position [536, 0]
click at [212, 127] on span "1 Comment" at bounding box center [211, 130] width 26 height 7
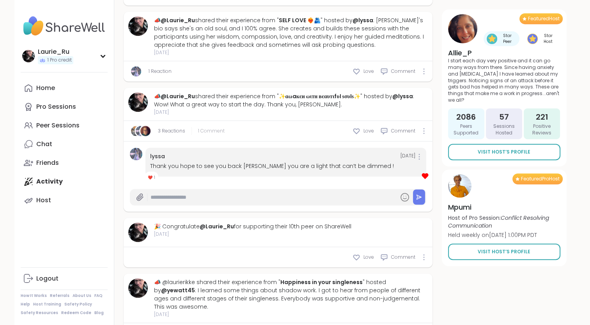
click at [220, 127] on span "1 Comment" at bounding box center [211, 130] width 26 height 7
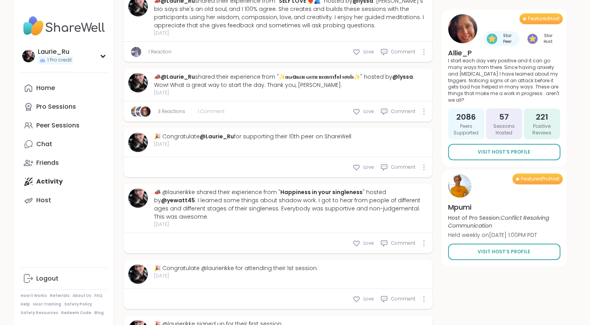
scroll to position [556, 0]
click at [150, 106] on img at bounding box center [145, 111] width 10 height 10
click at [166, 107] on link "3 Reactions" at bounding box center [171, 110] width 27 height 7
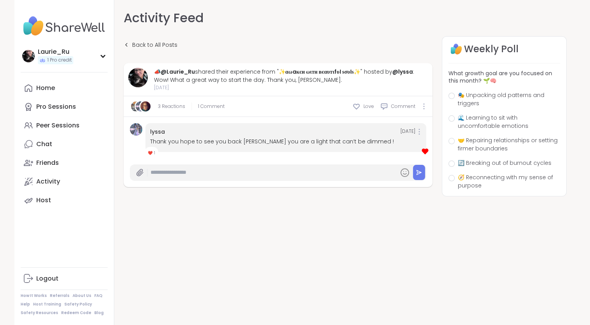
click at [145, 106] on img at bounding box center [145, 106] width 10 height 10
click at [164, 104] on link "3 Reactions" at bounding box center [171, 106] width 27 height 7
click at [140, 109] on img at bounding box center [145, 106] width 10 height 10
click at [251, 245] on div "Back to All Posts 📣 @Laurie_Ru shared their experience from " ✨αωaкєи ωιтн вєαυ…" at bounding box center [345, 149] width 443 height 226
click at [129, 43] on link "Back to All Posts" at bounding box center [151, 45] width 54 height 18
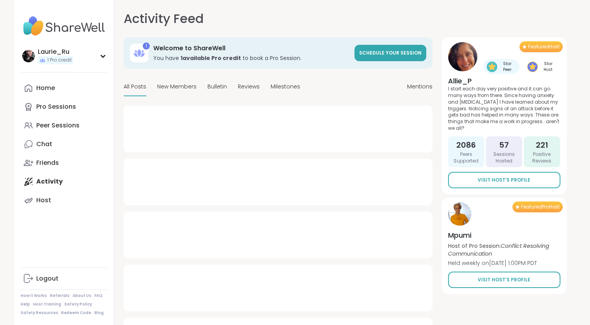
type textarea "*"
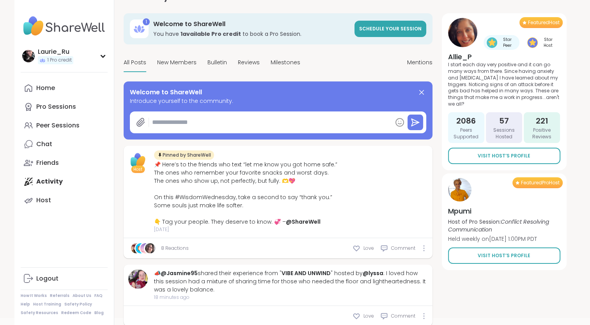
scroll to position [25, 0]
click at [422, 67] on div "Mentions" at bounding box center [419, 62] width 25 height 18
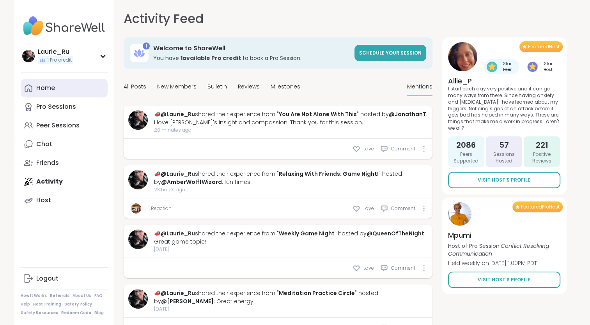
click at [41, 86] on div "Home" at bounding box center [45, 88] width 19 height 9
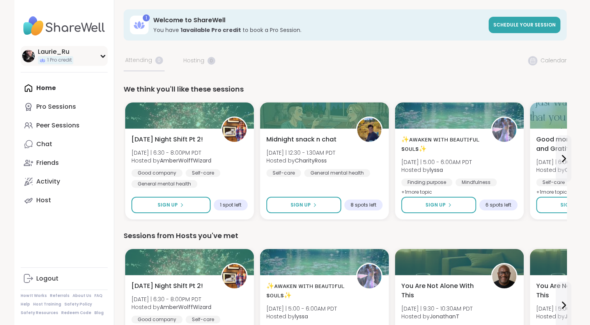
click at [94, 58] on div "Laurie_Ru 1 Pro credit" at bounding box center [64, 56] width 87 height 20
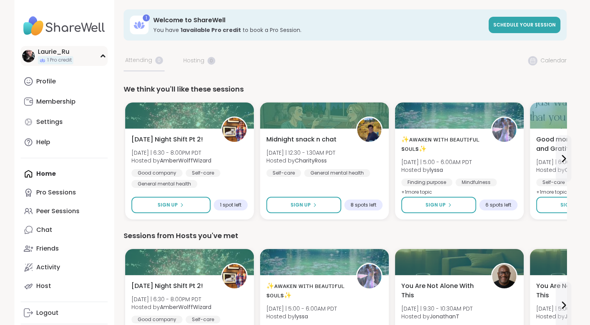
click at [103, 55] on icon at bounding box center [103, 56] width 4 height 2
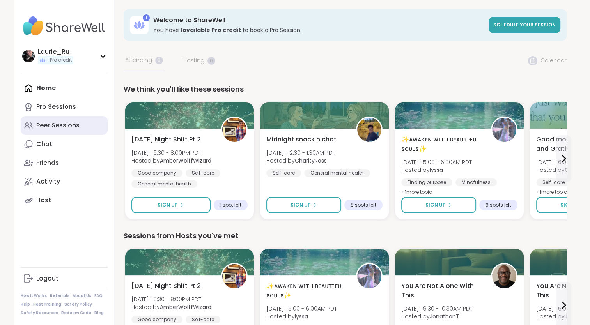
click at [61, 133] on link "Peer Sessions" at bounding box center [64, 125] width 87 height 19
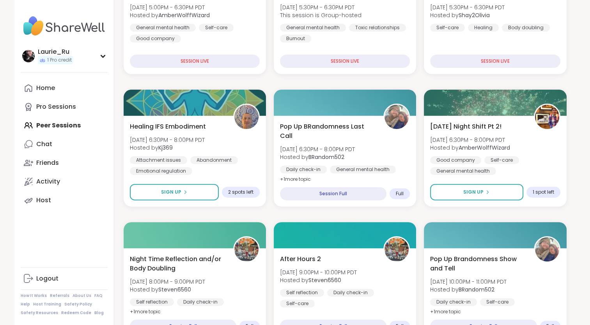
scroll to position [197, 0]
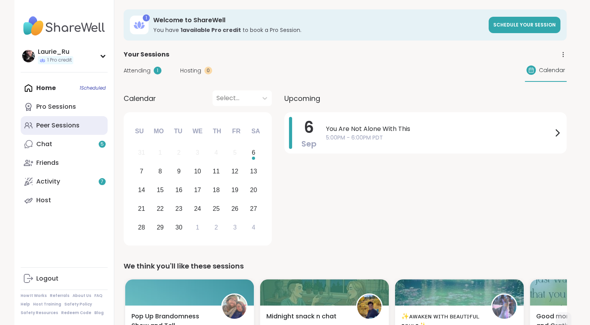
click at [60, 131] on link "Peer Sessions" at bounding box center [64, 125] width 87 height 19
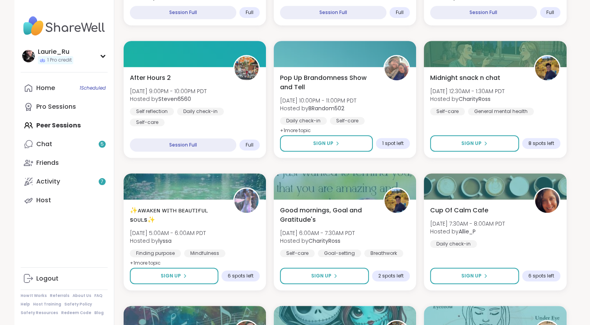
scroll to position [509, 0]
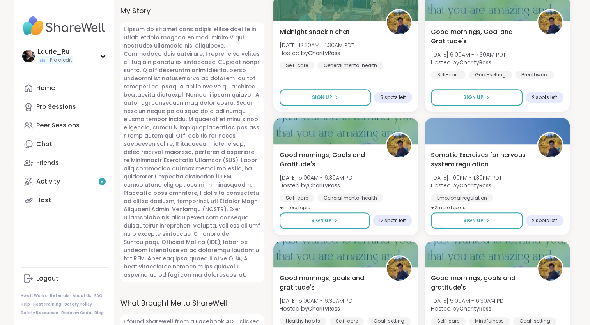
scroll to position [390, 0]
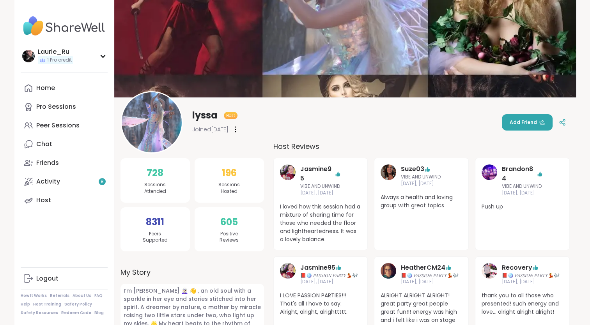
click at [159, 117] on img at bounding box center [152, 122] width 60 height 60
